Goal: Task Accomplishment & Management: Complete application form

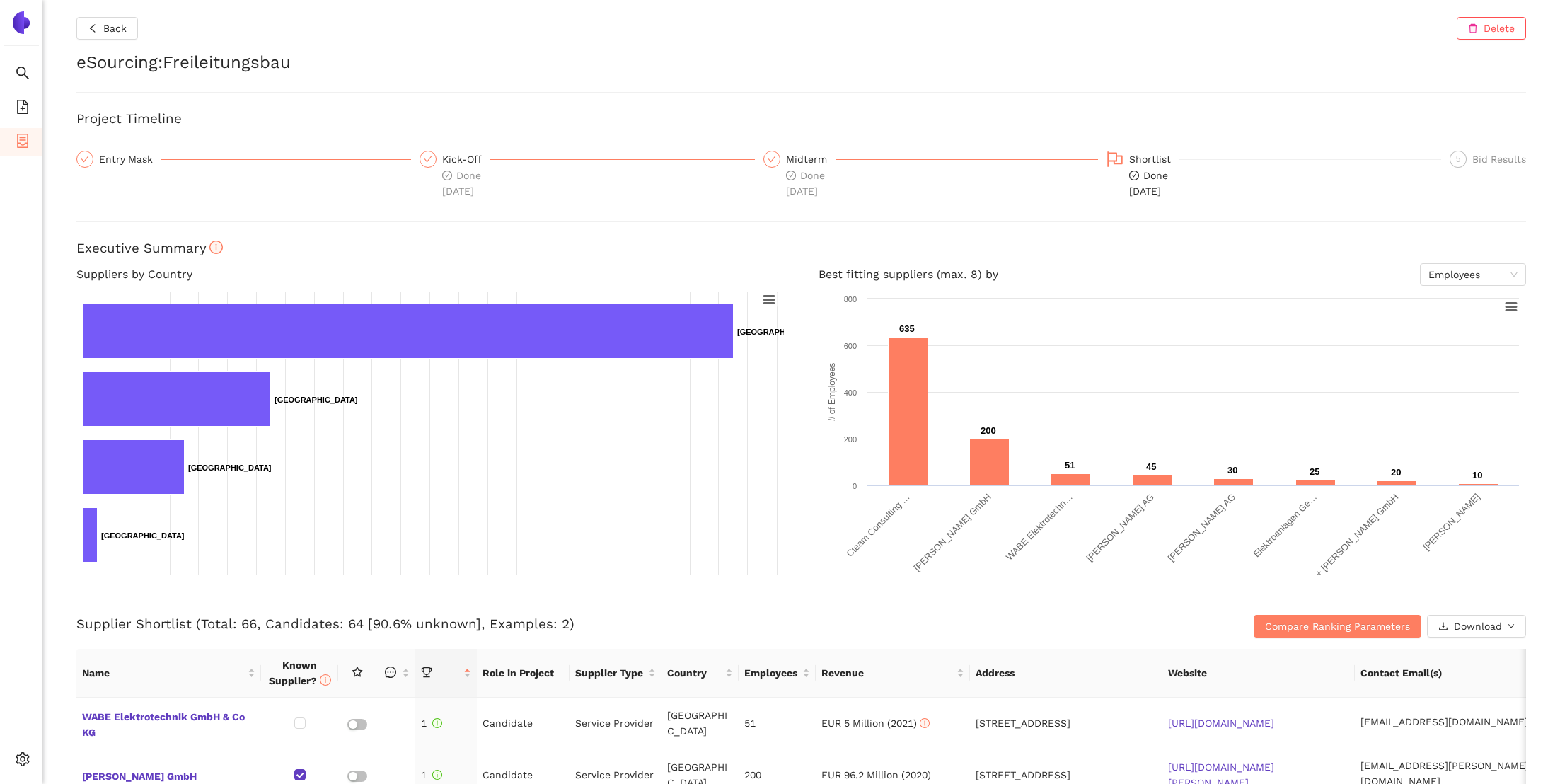
scroll to position [193, 0]
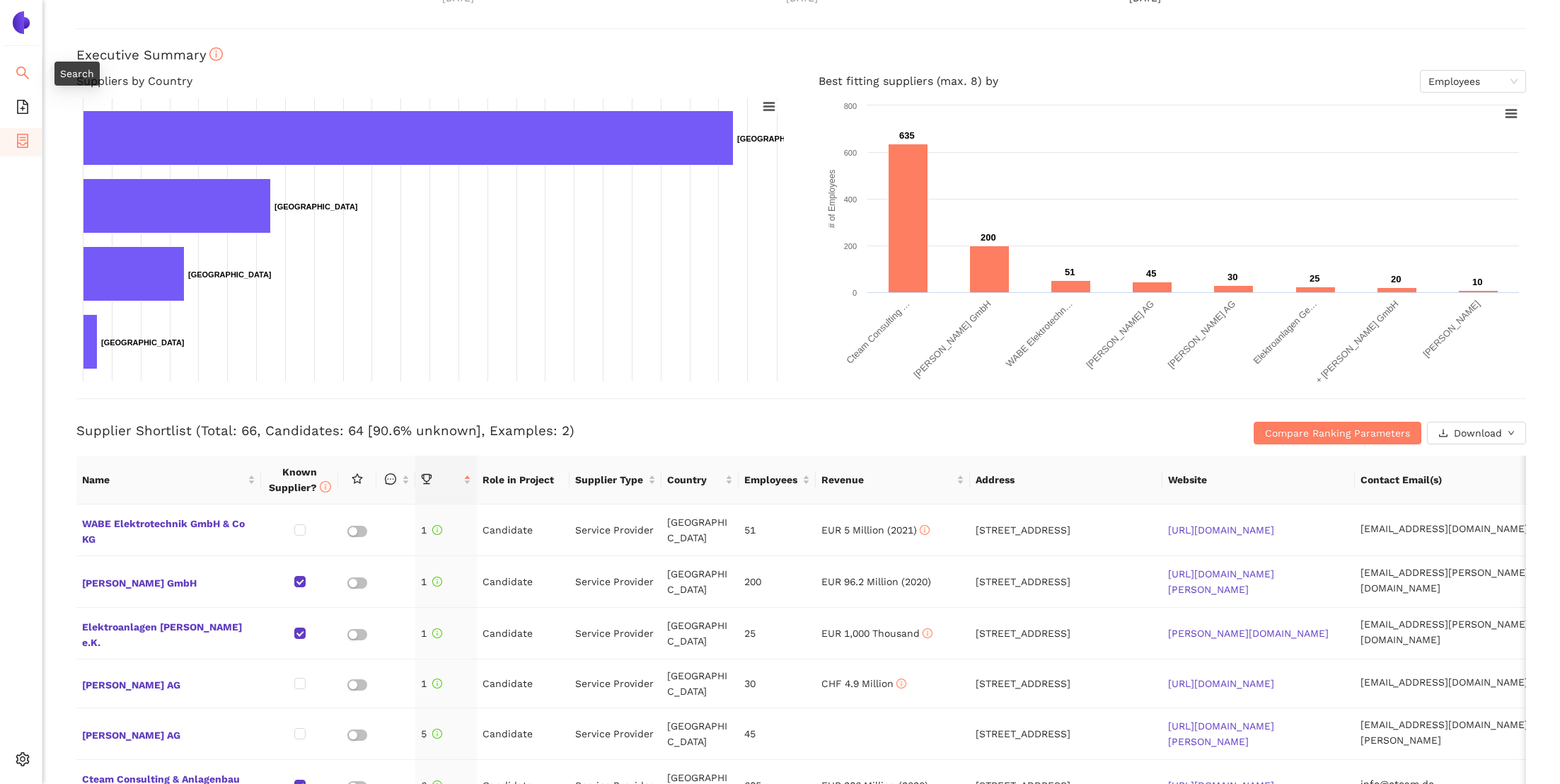
click at [26, 87] on span "search" at bounding box center [22, 75] width 14 height 29
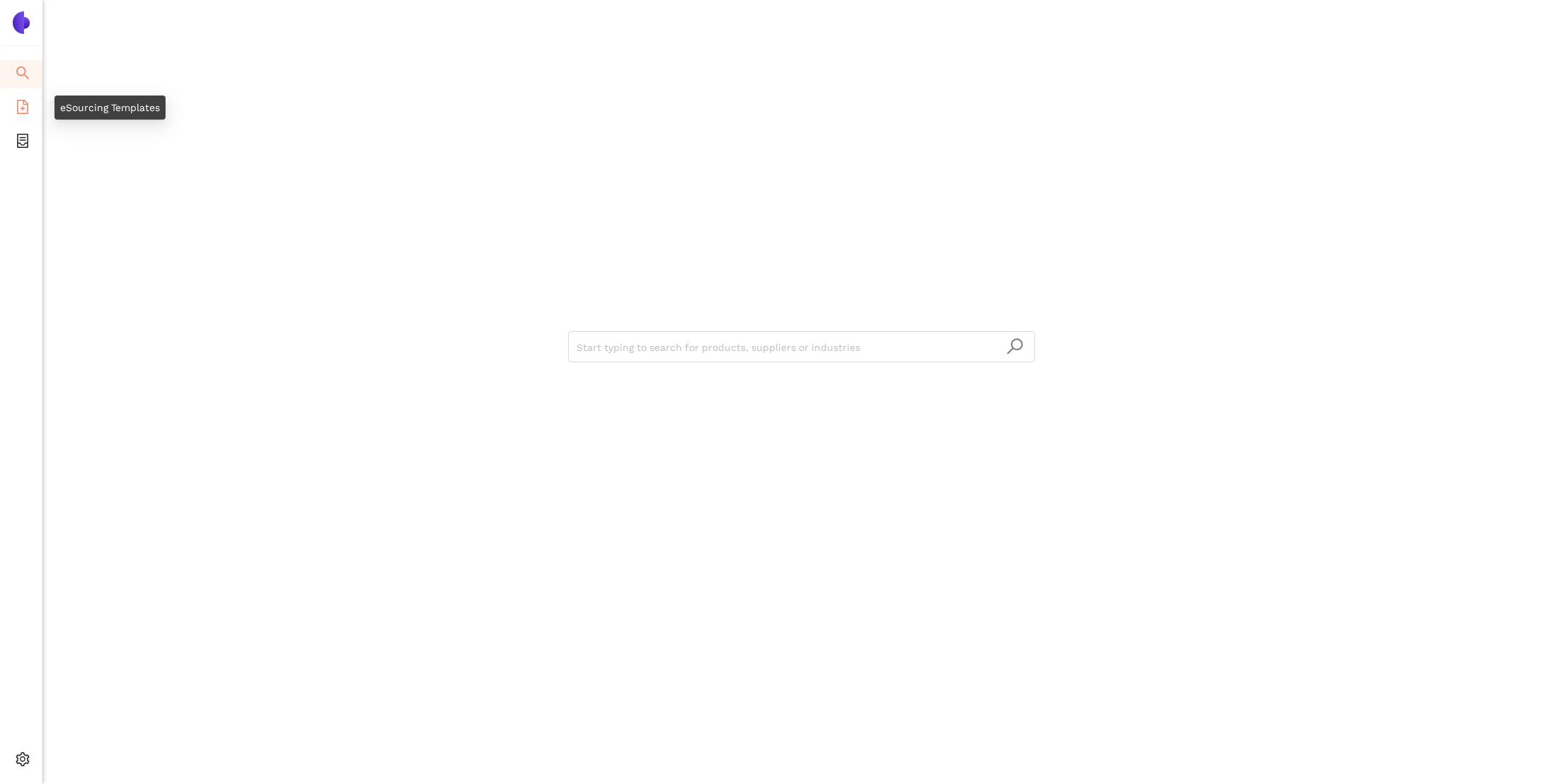
click at [31, 113] on li "eSourcing Templates" at bounding box center [20, 108] width 42 height 29
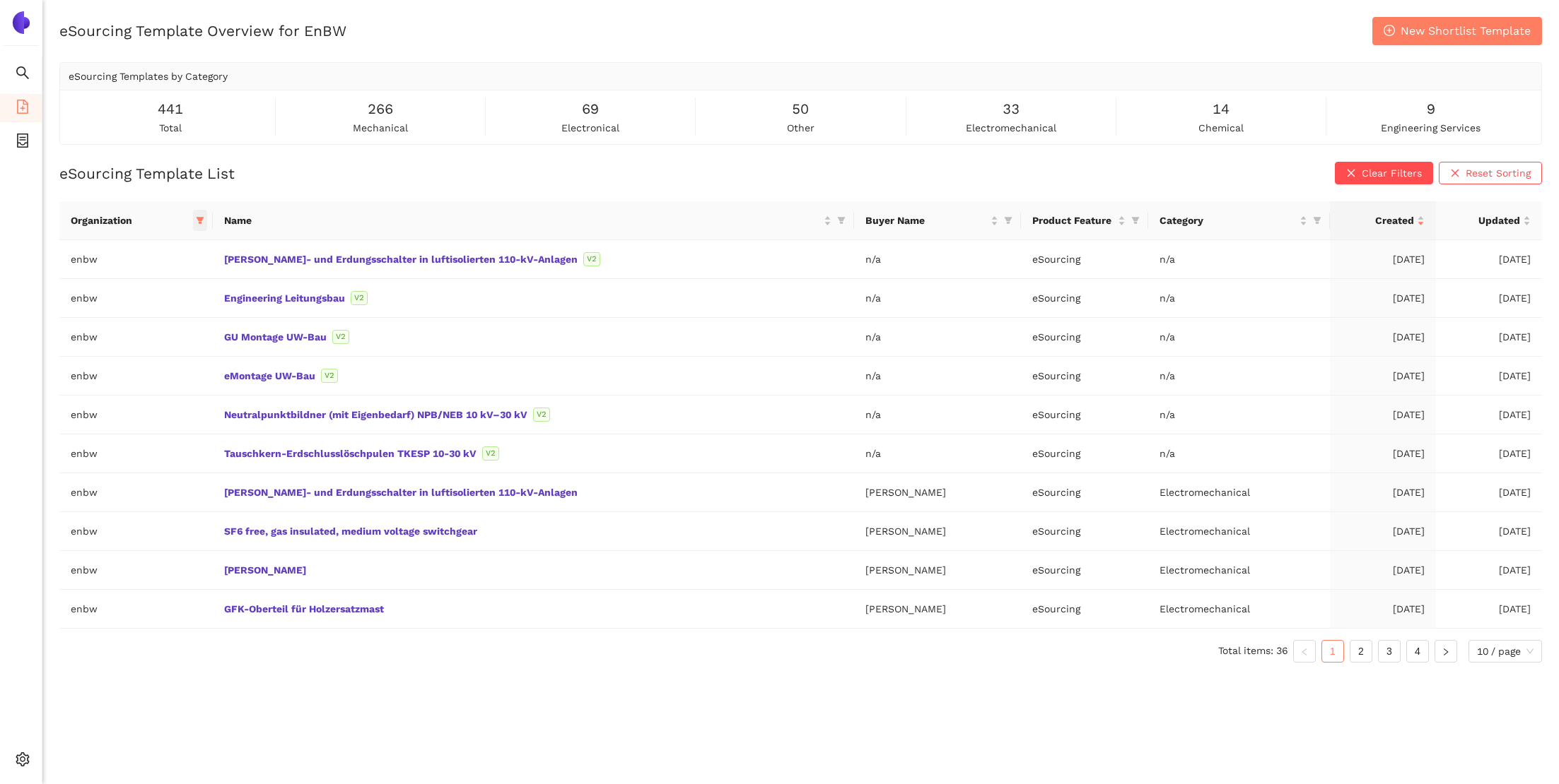
click at [205, 222] on icon "filter" at bounding box center [201, 221] width 8 height 7
click at [189, 247] on input "text" at bounding box center [144, 249] width 120 height 15
type input "roll"
click at [178, 309] on span "rollsroyceus" at bounding box center [149, 303] width 123 height 15
checkbox input "true"
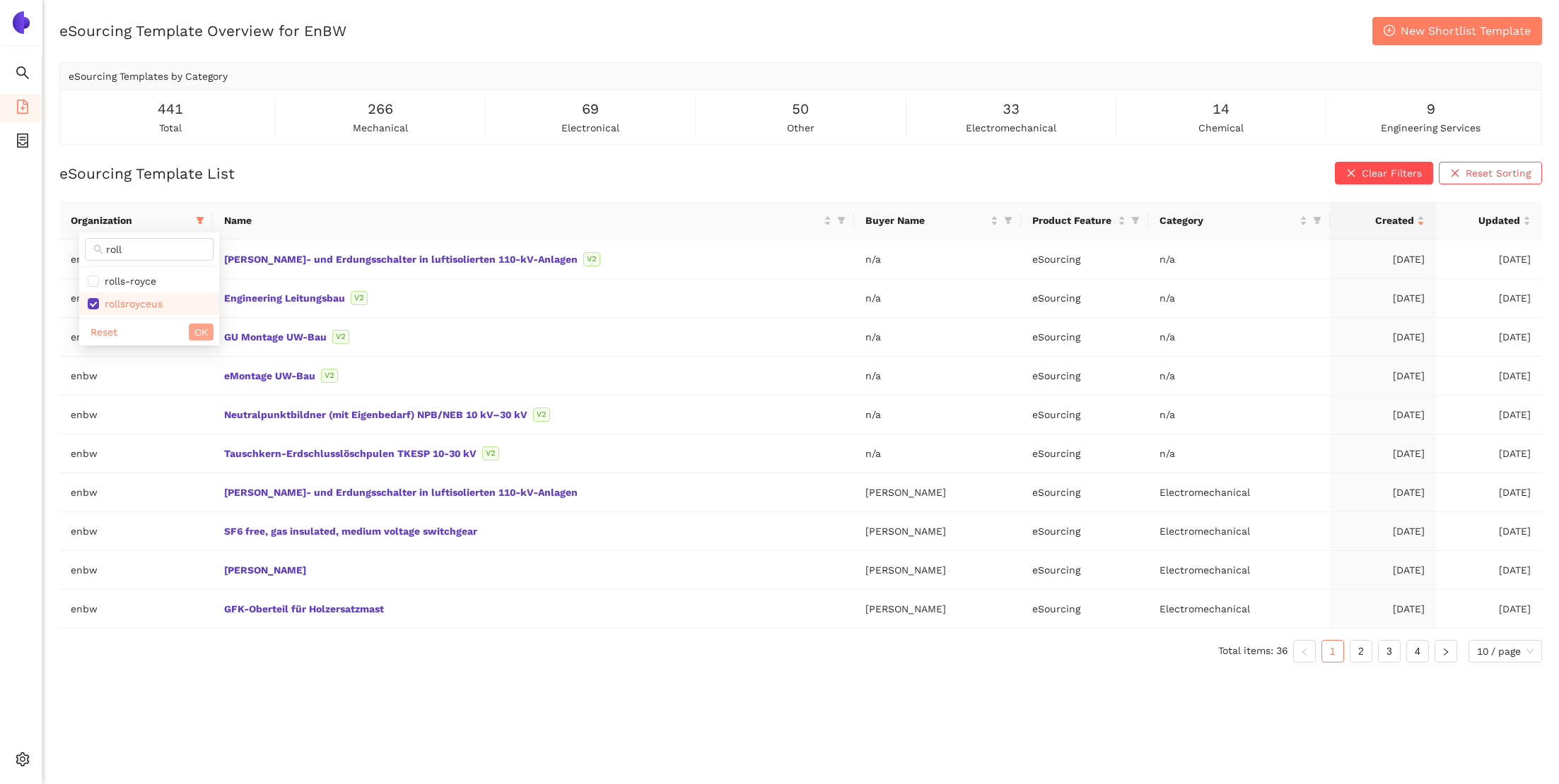
click at [198, 337] on span "OK" at bounding box center [201, 332] width 13 height 15
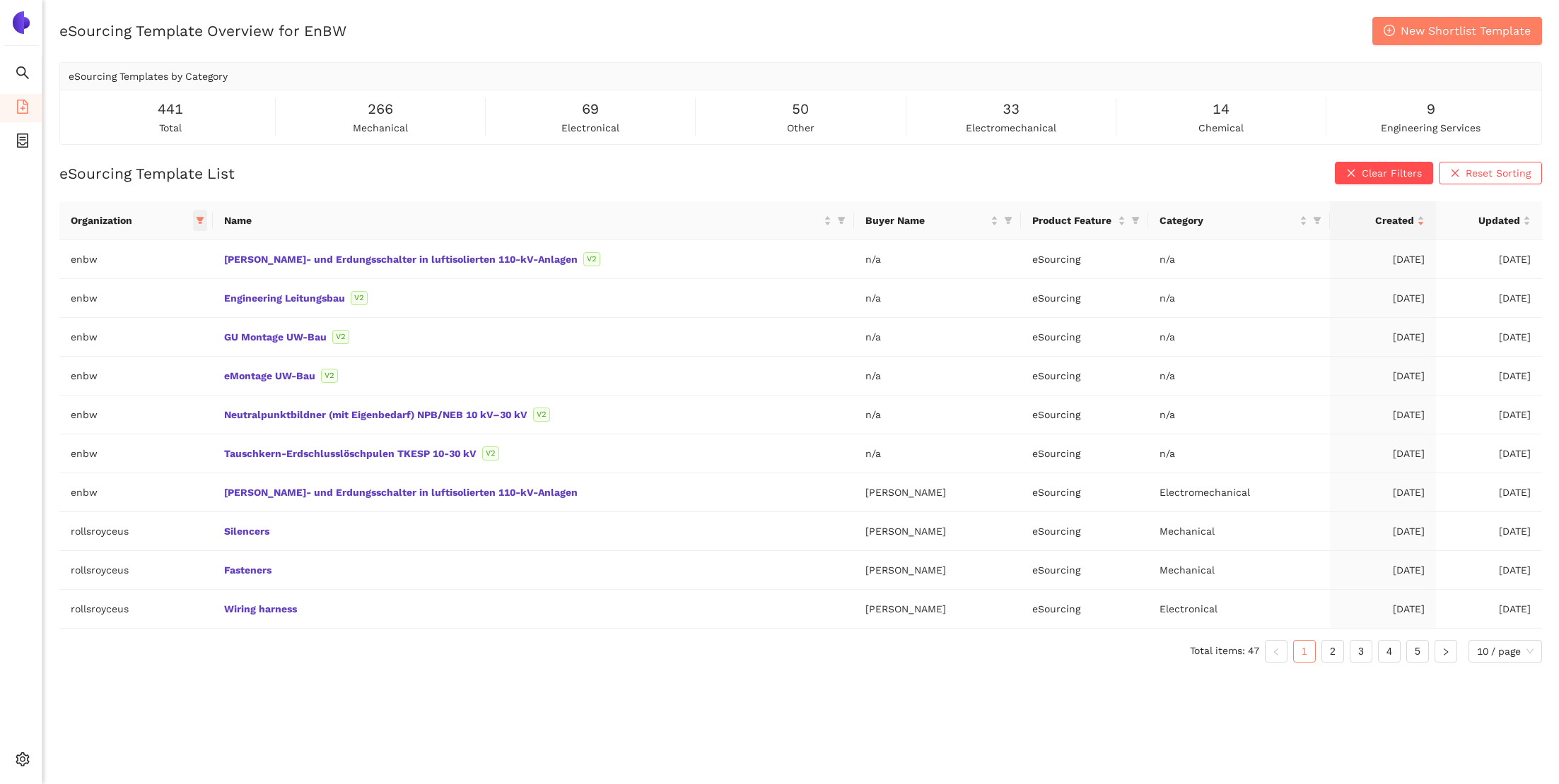
click at [205, 224] on icon "filter" at bounding box center [200, 220] width 8 height 8
click at [146, 393] on span "enbw" at bounding box center [138, 385] width 144 height 15
checkbox input "false"
click at [189, 461] on button "OK" at bounding box center [201, 468] width 24 height 17
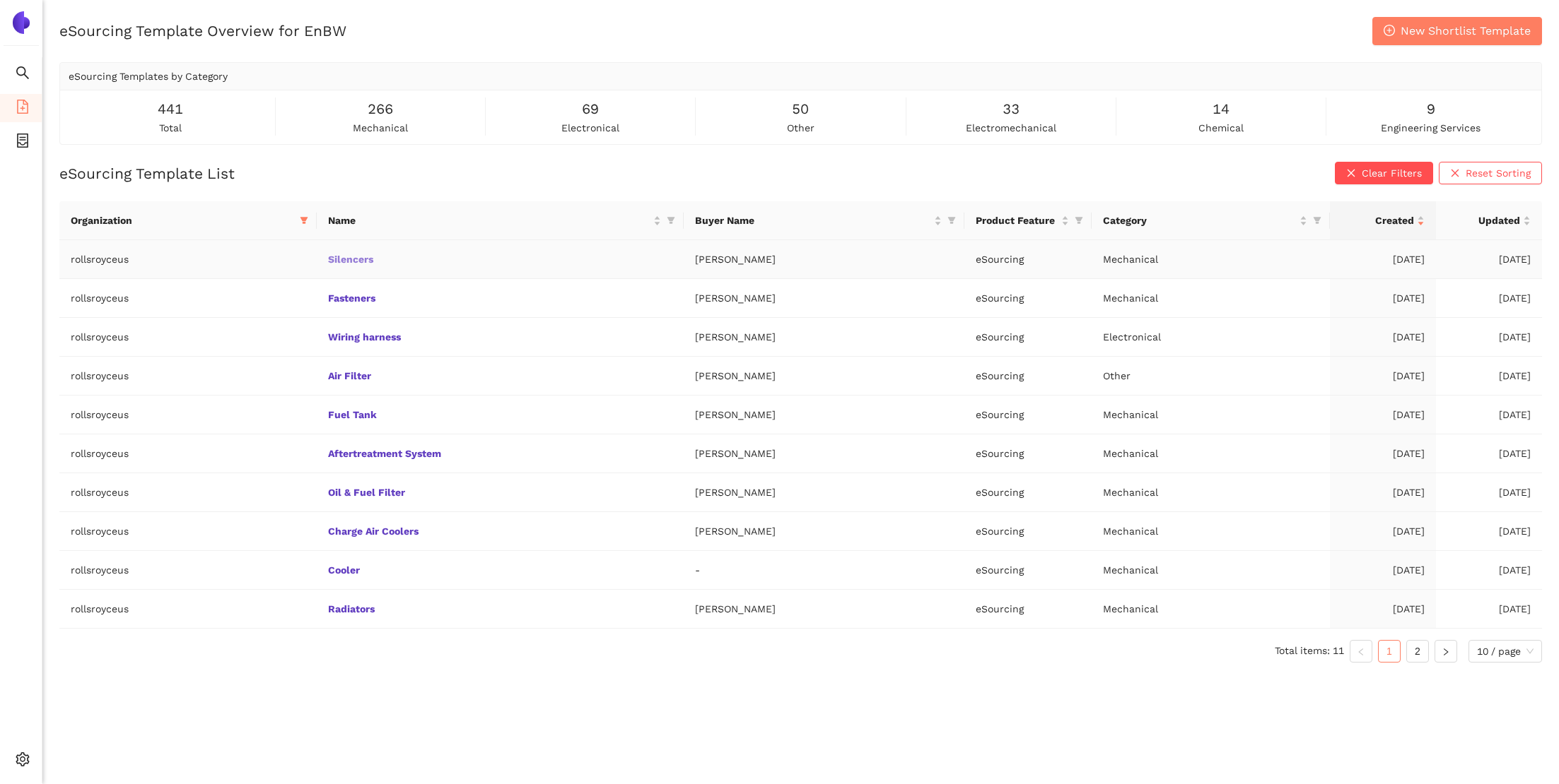
click at [0, 0] on link "Silencers" at bounding box center [0, 0] width 0 height 0
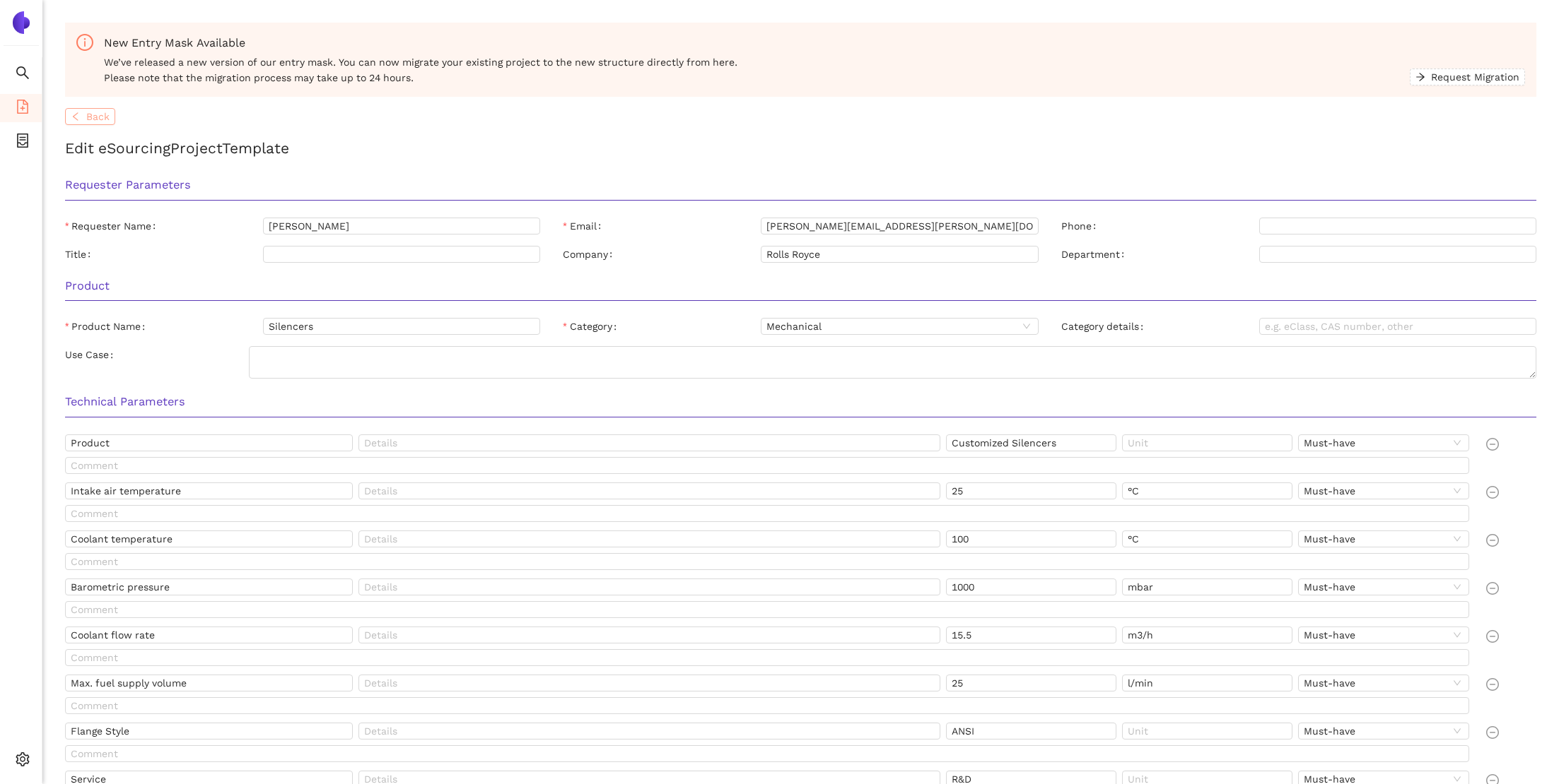
click at [89, 114] on span "Back" at bounding box center [98, 117] width 24 height 15
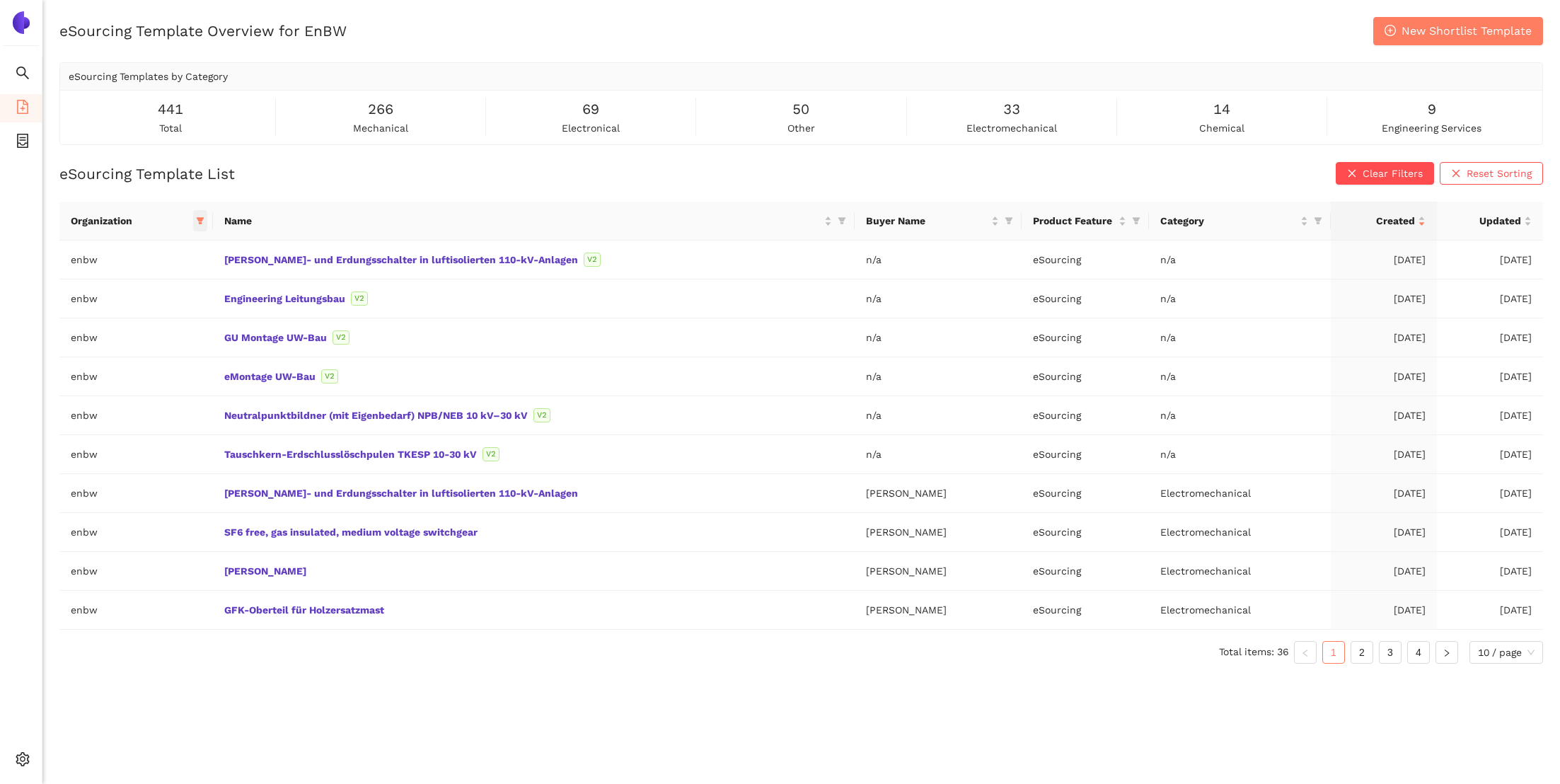
click at [205, 216] on icon "filter" at bounding box center [200, 220] width 8 height 8
click at [170, 243] on input "text" at bounding box center [144, 250] width 120 height 16
type input "rol"
click at [149, 296] on span "rollsroyceus" at bounding box center [149, 303] width 123 height 16
checkbox input "true"
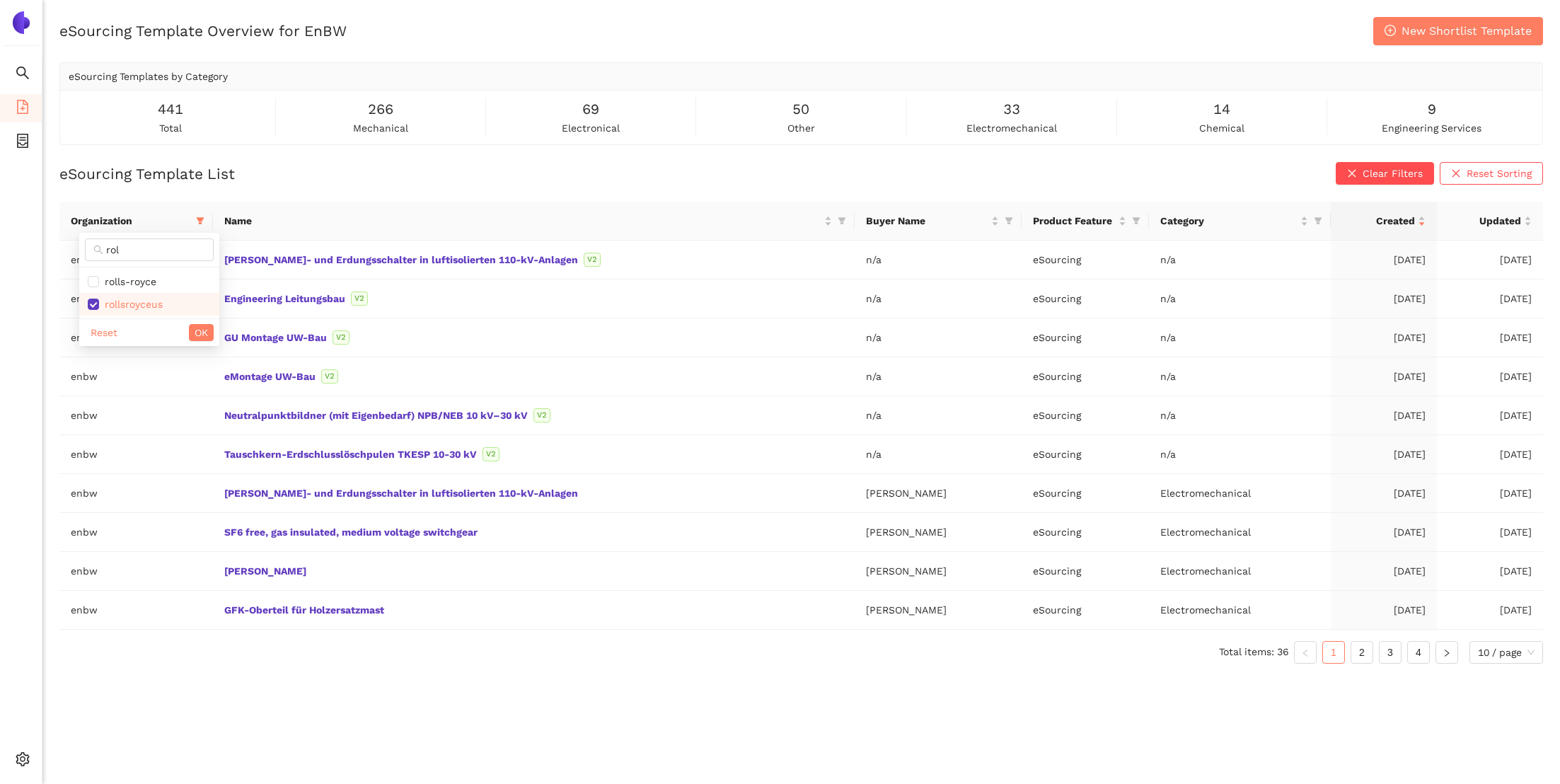
click at [184, 321] on div "Reset OK" at bounding box center [149, 332] width 140 height 28
click at [200, 330] on span "OK" at bounding box center [201, 332] width 13 height 16
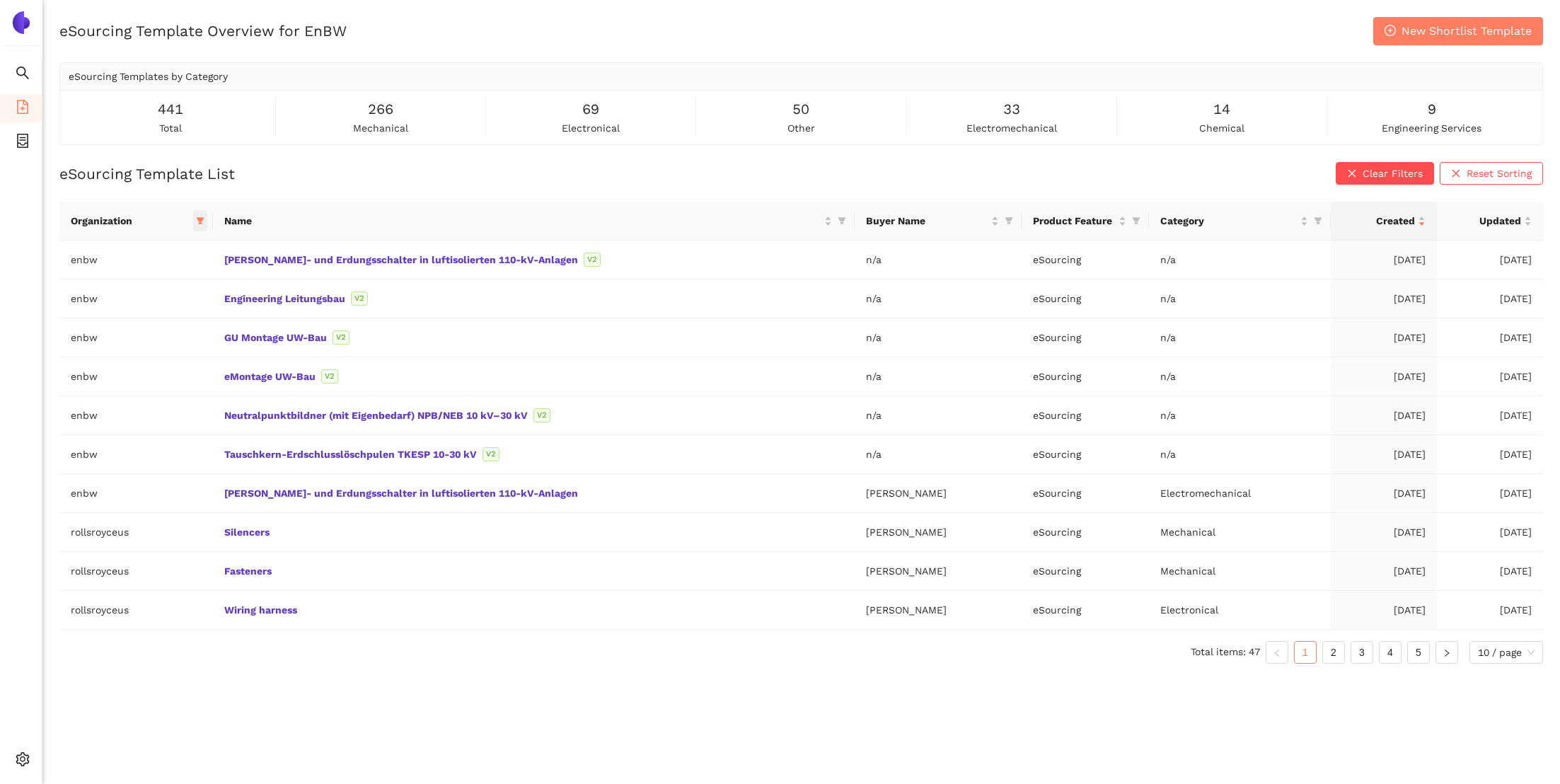
click at [206, 215] on span at bounding box center [200, 220] width 14 height 21
click at [131, 419] on span "enbw" at bounding box center [138, 411] width 144 height 16
checkbox input "false"
click at [197, 463] on span "OK" at bounding box center [201, 467] width 13 height 16
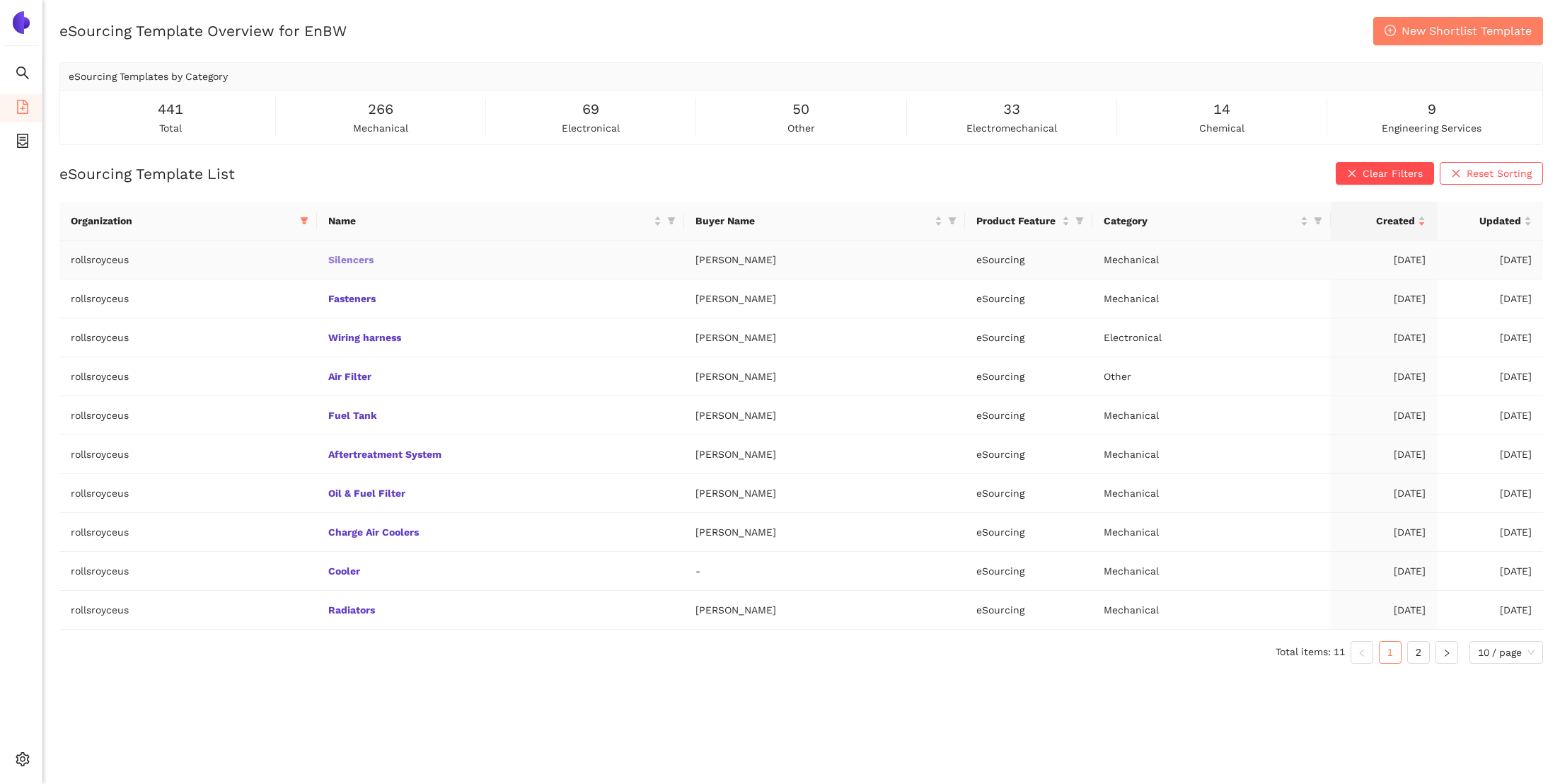
click at [0, 0] on link "Silencers" at bounding box center [0, 0] width 0 height 0
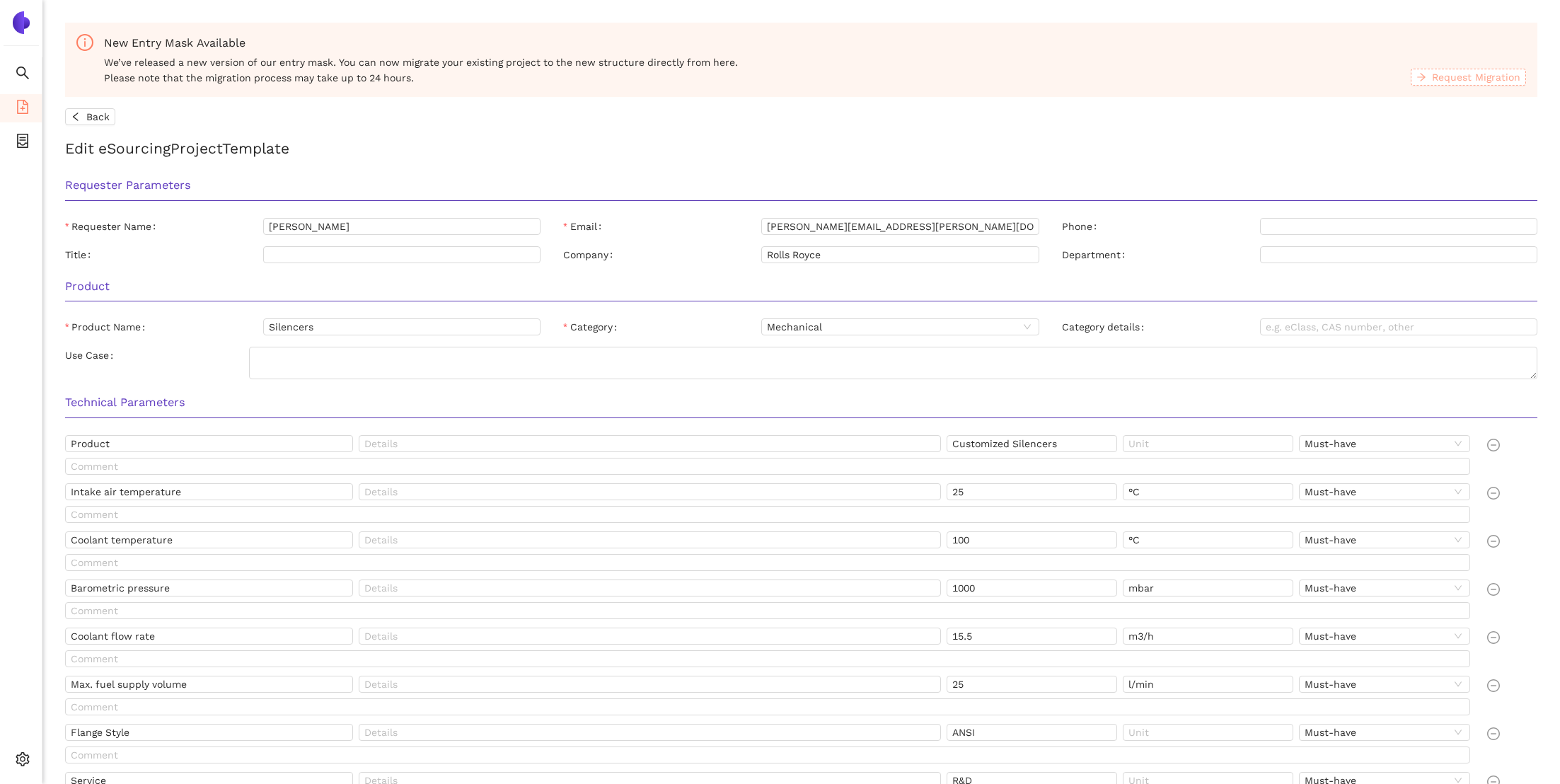
click at [1444, 78] on span "Request Migration" at bounding box center [1476, 77] width 88 height 16
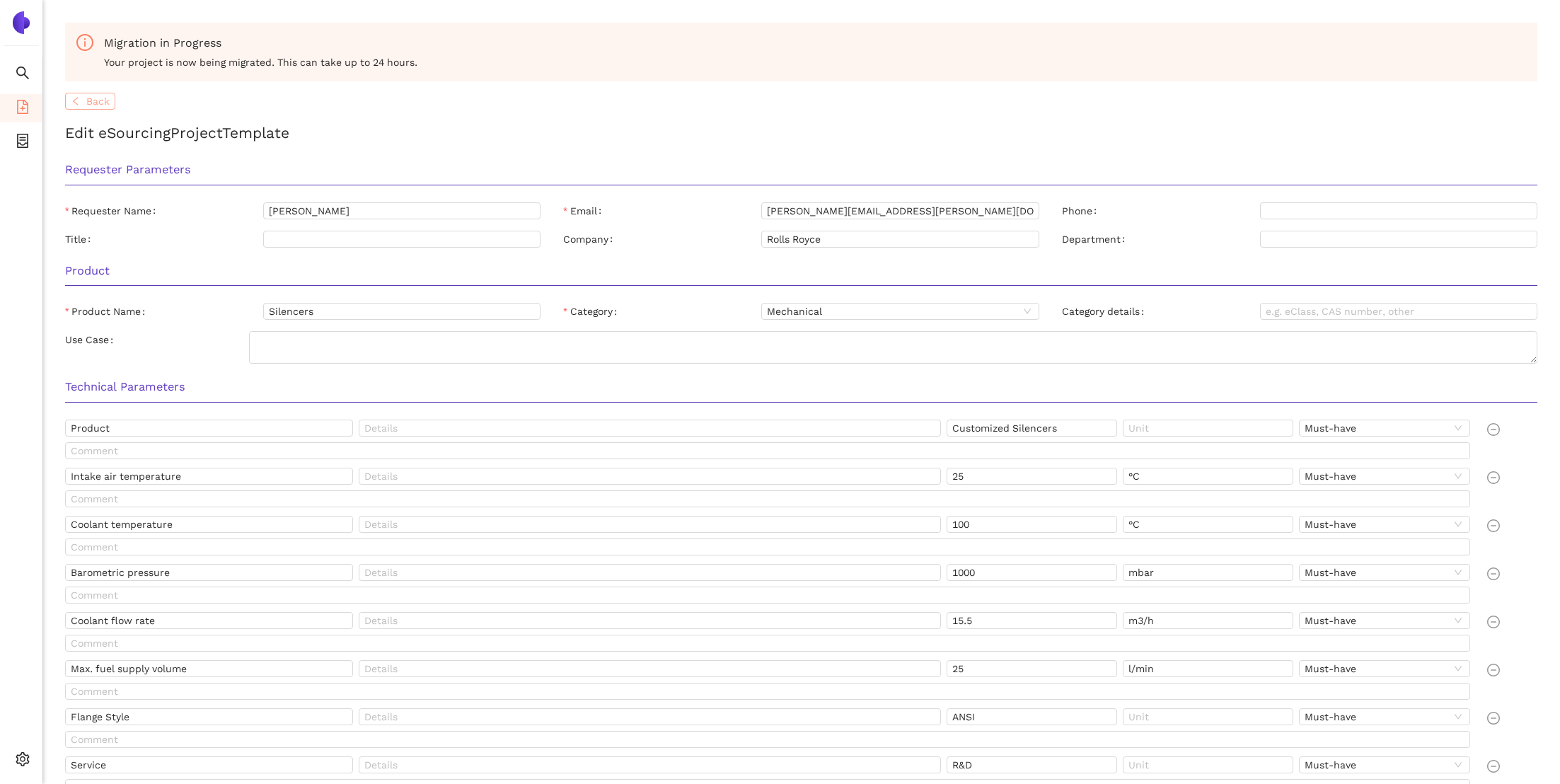
click at [109, 95] on button "Back" at bounding box center [91, 101] width 51 height 17
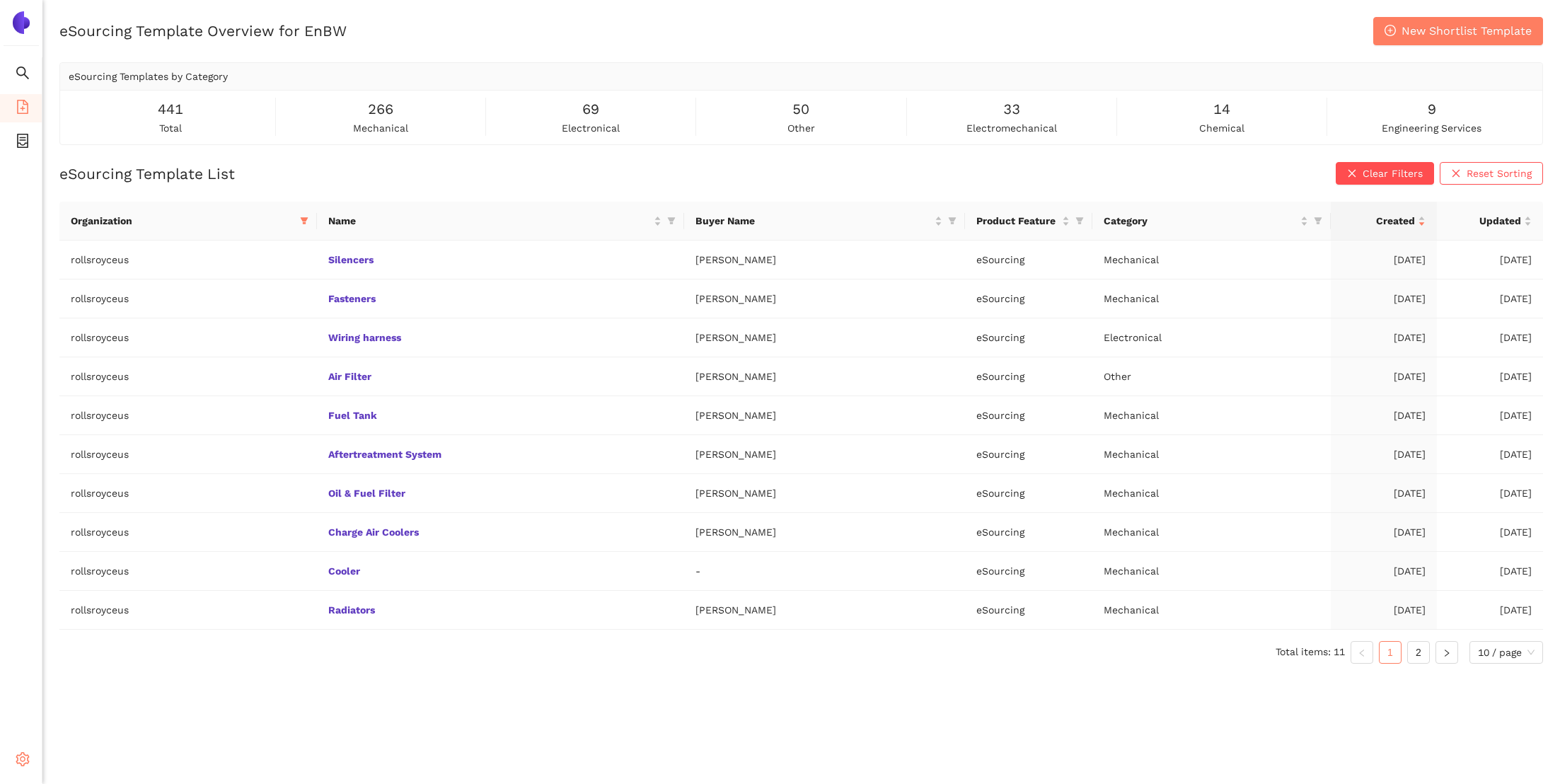
click at [19, 753] on icon "setting" at bounding box center [22, 759] width 14 height 14
click at [930, 261] on td "Dawn Arthur" at bounding box center [824, 260] width 281 height 39
click at [0, 0] on link "Silencers" at bounding box center [0, 0] width 0 height 0
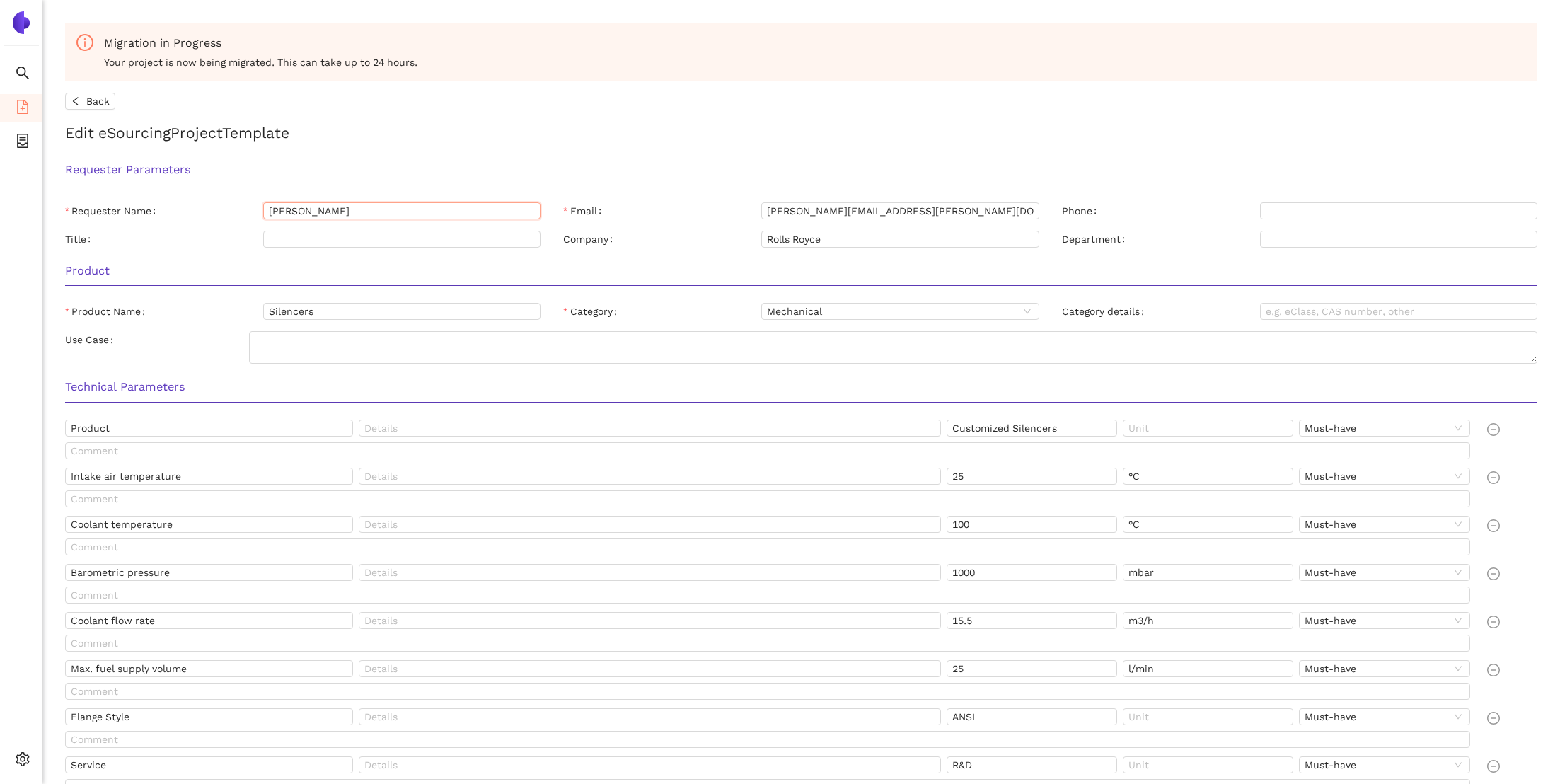
click at [385, 215] on input "Dawn Arthur" at bounding box center [402, 210] width 277 height 17
type input "Dena Craig"
click at [830, 205] on input "dawn.arthur@ps.rolls-royce.com" at bounding box center [900, 210] width 277 height 17
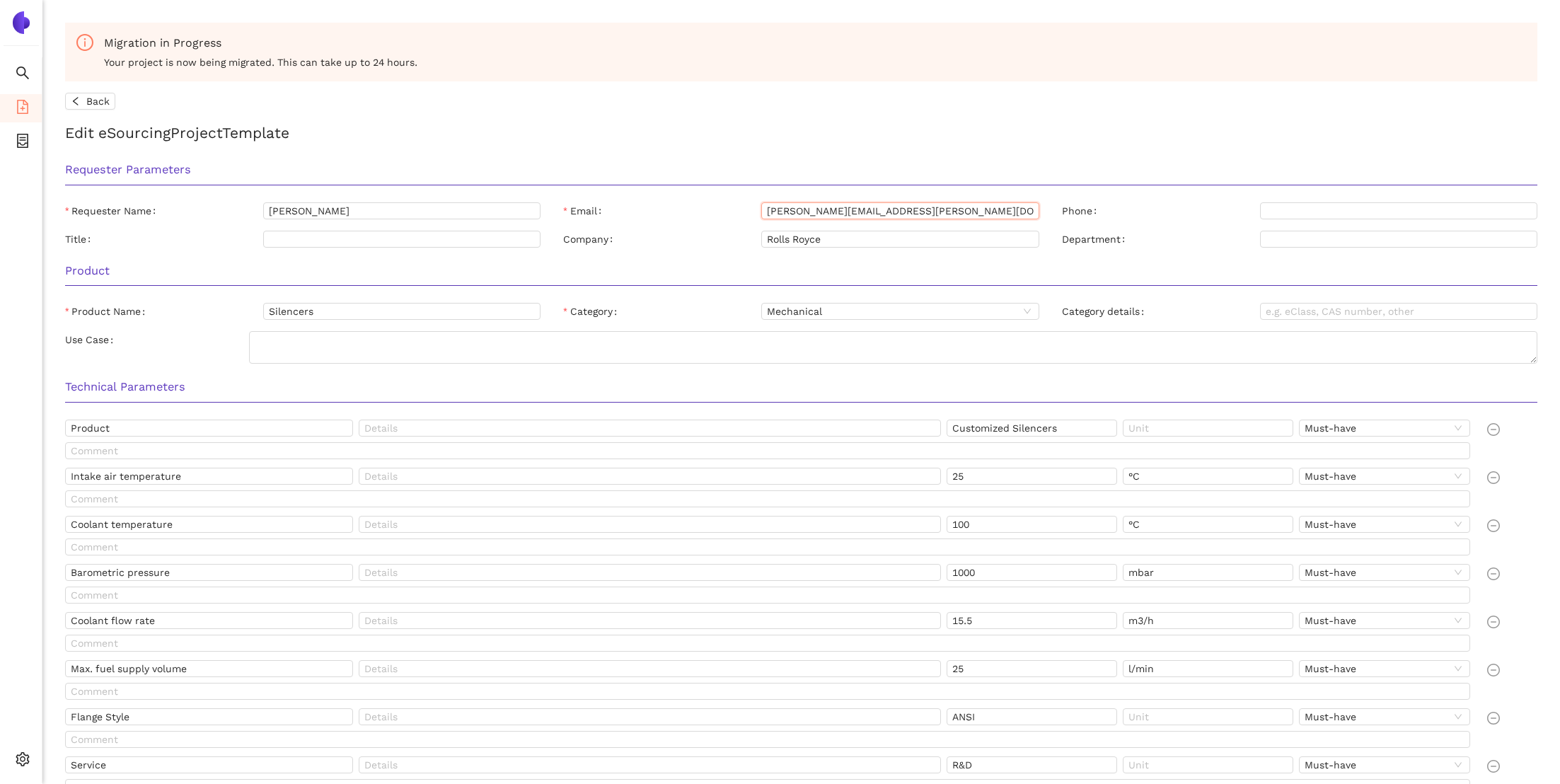
click at [830, 205] on input "dawn.arthur@ps.rolls-royce.com" at bounding box center [900, 210] width 277 height 17
click at [828, 206] on input "dawn.arthur@ps.rolls-royce.com" at bounding box center [900, 210] width 277 height 17
click at [828, 210] on input "dawn.arthur@ps.rolls-royce.com" at bounding box center [900, 210] width 277 height 17
drag, startPoint x: 828, startPoint y: 210, endPoint x: 762, endPoint y: 213, distance: 66.1
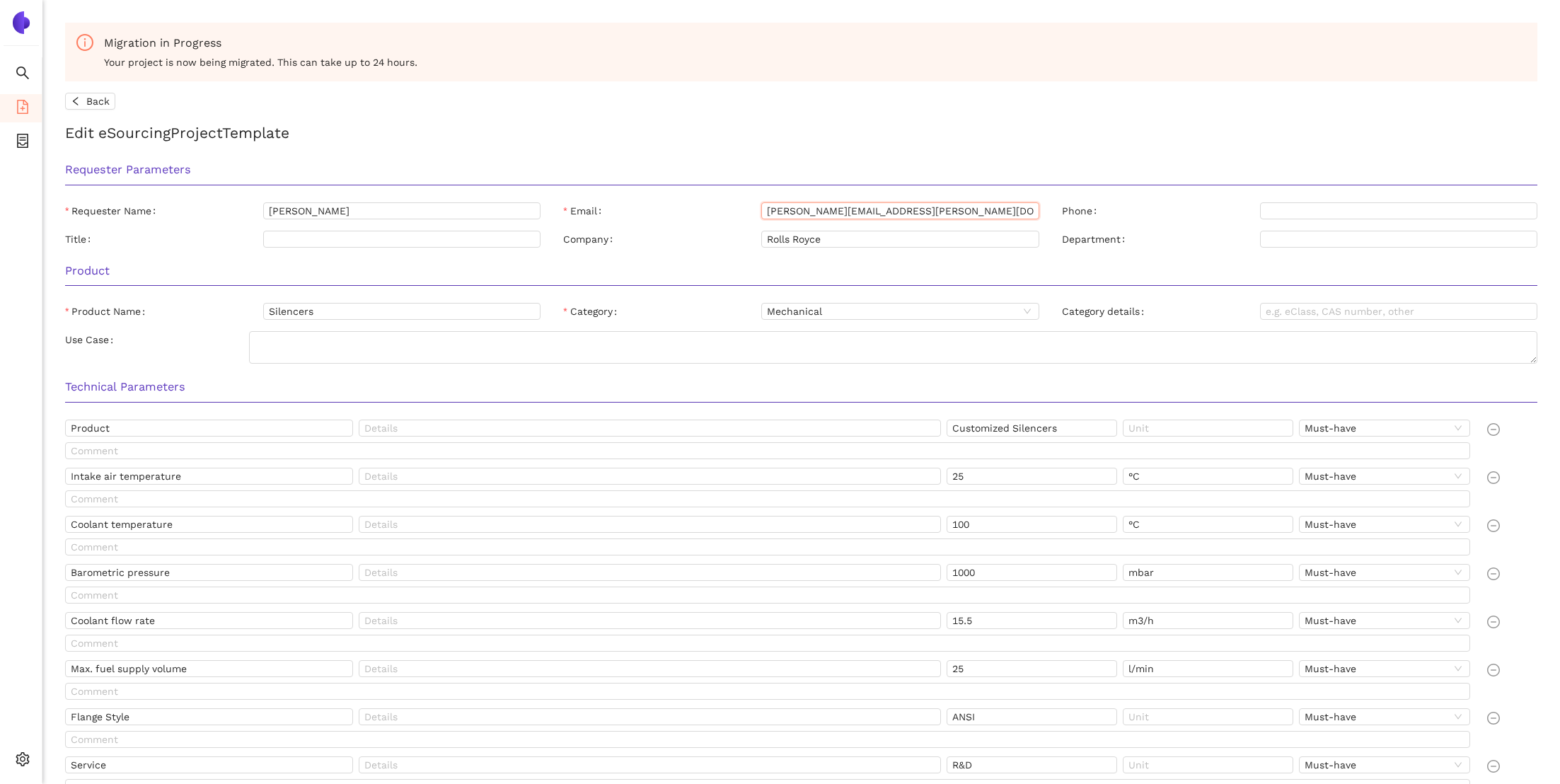
click at [762, 213] on input "dawn.arthur@ps.rolls-royce.com" at bounding box center [900, 210] width 277 height 17
type input "dena.craig@ps.rolls-royce.com"
click at [989, 148] on form "Migration in Progress Your project is now being migrated. This can take up to 2…" at bounding box center [801, 711] width 1472 height 1378
click at [106, 93] on div "Back" at bounding box center [801, 101] width 1472 height 17
click at [87, 99] on span "Back" at bounding box center [98, 100] width 24 height 16
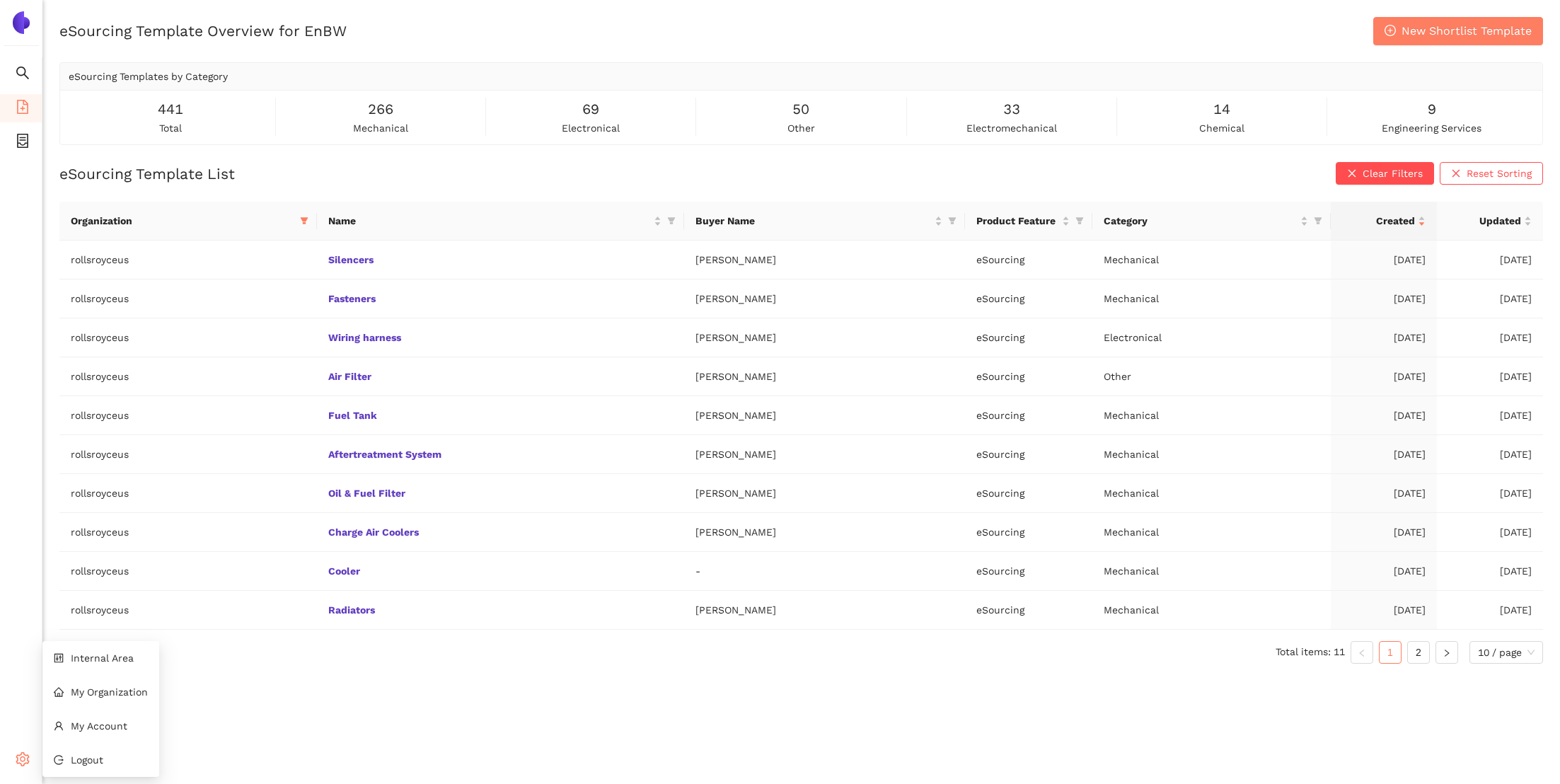
click at [27, 756] on icon "setting" at bounding box center [22, 759] width 14 height 14
click at [104, 666] on li "Internal Area" at bounding box center [100, 658] width 117 height 29
